Goal: Navigation & Orientation: Find specific page/section

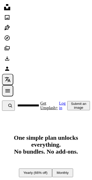
click at [52, 176] on button "Monthly" at bounding box center [62, 172] width 21 height 9
click at [51, 150] on h2 "One simple plan unlocks everything. No bundles. No add-ons." at bounding box center [46, 148] width 88 height 29
click at [38, 65] on link "Person" at bounding box center [46, 69] width 88 height 10
click at [10, 7] on icon "Unsplash logo Unsplash Home" at bounding box center [7, 7] width 10 height 10
click at [50, 146] on h2 "One simple plan unlocks everything. No bundles. No add-ons." at bounding box center [46, 148] width 88 height 29
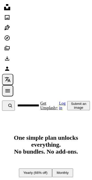
click at [47, 138] on h2 "One simple plan unlocks everything. No bundles. No add-ons." at bounding box center [46, 148] width 88 height 29
click at [80, 106] on button "Submit an image" at bounding box center [78, 105] width 23 height 9
click at [73, 103] on button "Submit an image" at bounding box center [78, 105] width 23 height 9
click at [51, 156] on div at bounding box center [46, 159] width 88 height 8
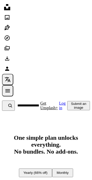
click at [71, 154] on h2 "One simple plan unlocks everything. No bundles. No add-ons." at bounding box center [46, 148] width 88 height 29
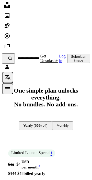
scroll to position [48, 0]
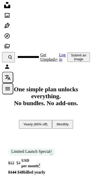
click at [53, 128] on button "Monthly" at bounding box center [62, 124] width 21 height 9
click at [72, 108] on div at bounding box center [46, 111] width 88 height 8
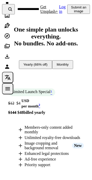
scroll to position [109, 0]
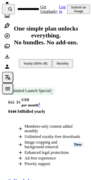
click at [40, 107] on link "2" at bounding box center [40, 105] width 4 height 4
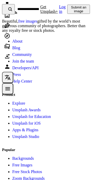
click at [21, 78] on div "Person Localization icon navigation menu" at bounding box center [46, 77] width 88 height 33
click at [18, 112] on link "Unsplash Awards" at bounding box center [26, 110] width 28 height 4
